Goal: Task Accomplishment & Management: Manage account settings

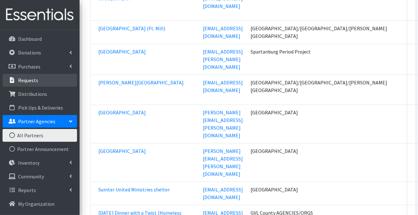
scroll to position [23472, 0]
click at [27, 78] on p "Requests" at bounding box center [28, 80] width 20 height 6
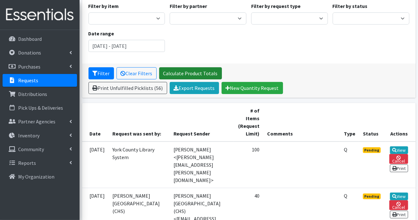
scroll to position [96, 0]
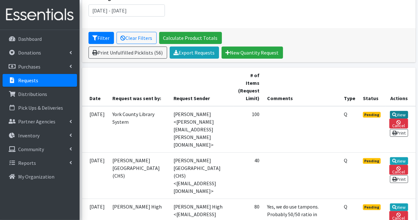
click at [397, 112] on icon at bounding box center [394, 114] width 4 height 4
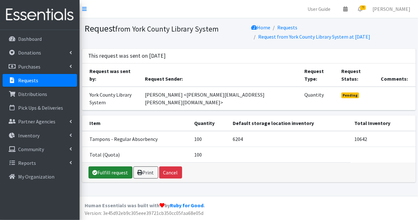
click at [118, 166] on link "Fulfill request" at bounding box center [111, 172] width 44 height 12
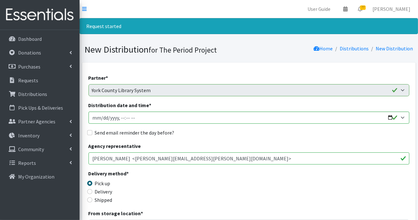
click at [98, 200] on label "Shipped" at bounding box center [104, 200] width 18 height 8
click at [92, 200] on input "Shipped" at bounding box center [89, 199] width 5 height 5
radio input "true"
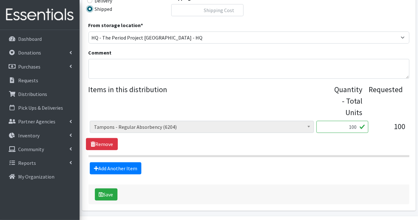
scroll to position [191, 0]
click at [108, 193] on button "Save" at bounding box center [106, 194] width 23 height 12
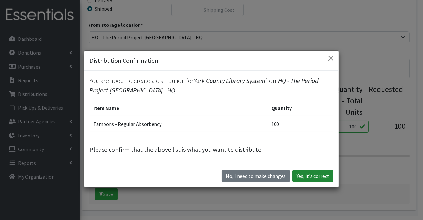
click at [312, 175] on button "Yes, it's correct" at bounding box center [312, 176] width 41 height 12
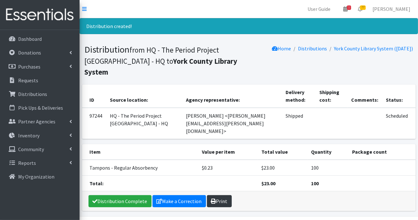
click at [218, 195] on link "Print" at bounding box center [219, 201] width 25 height 12
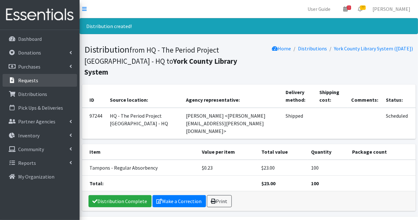
click at [40, 80] on link "Requests" at bounding box center [40, 80] width 75 height 13
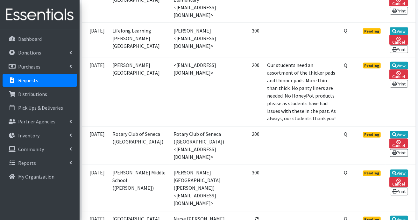
scroll to position [573, 0]
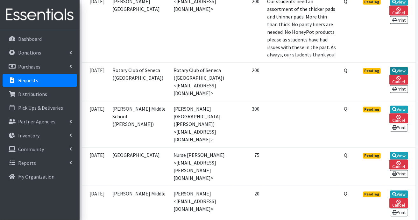
click at [398, 75] on link "View" at bounding box center [399, 71] width 18 height 8
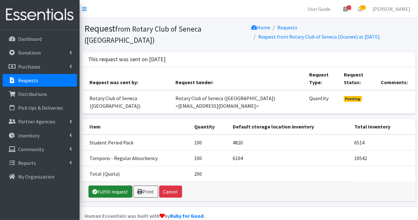
click at [115, 185] on link "Fulfill request" at bounding box center [111, 191] width 44 height 12
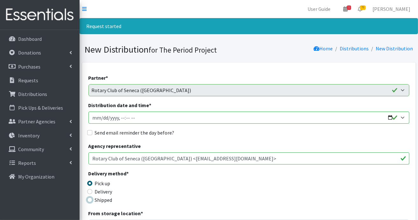
click at [90, 200] on input "Shipped" at bounding box center [89, 199] width 5 height 5
radio input "true"
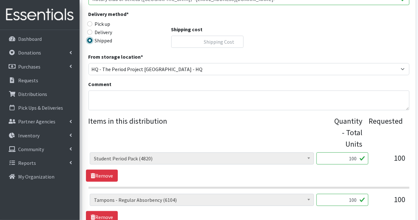
scroll to position [250, 0]
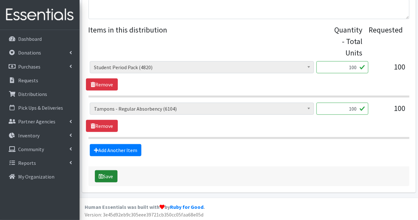
click at [112, 174] on button "Save" at bounding box center [106, 176] width 23 height 12
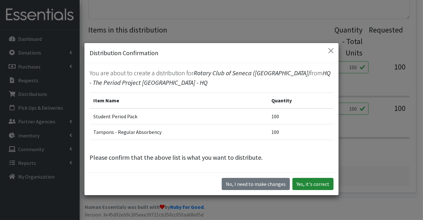
click at [312, 183] on button "Yes, it's correct" at bounding box center [312, 184] width 41 height 12
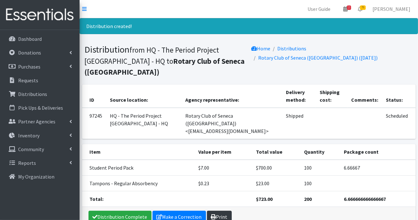
click at [219, 210] on link "Print" at bounding box center [219, 216] width 25 height 12
